Goal: Task Accomplishment & Management: Manage account settings

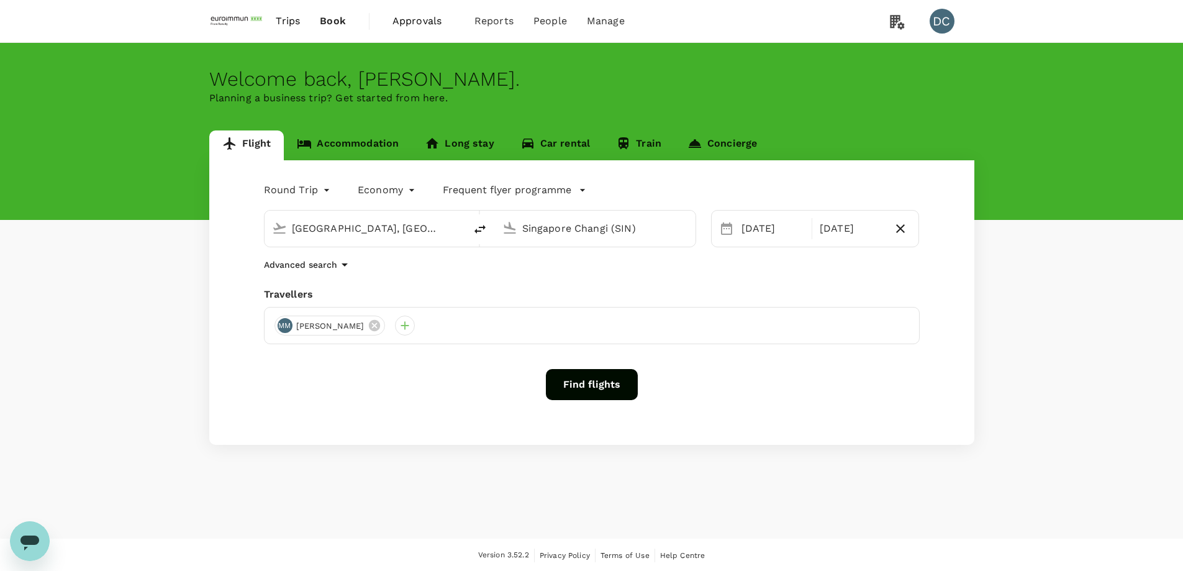
click at [327, 20] on span "Book" at bounding box center [333, 21] width 26 height 15
click at [291, 24] on span "Trips" at bounding box center [288, 21] width 24 height 15
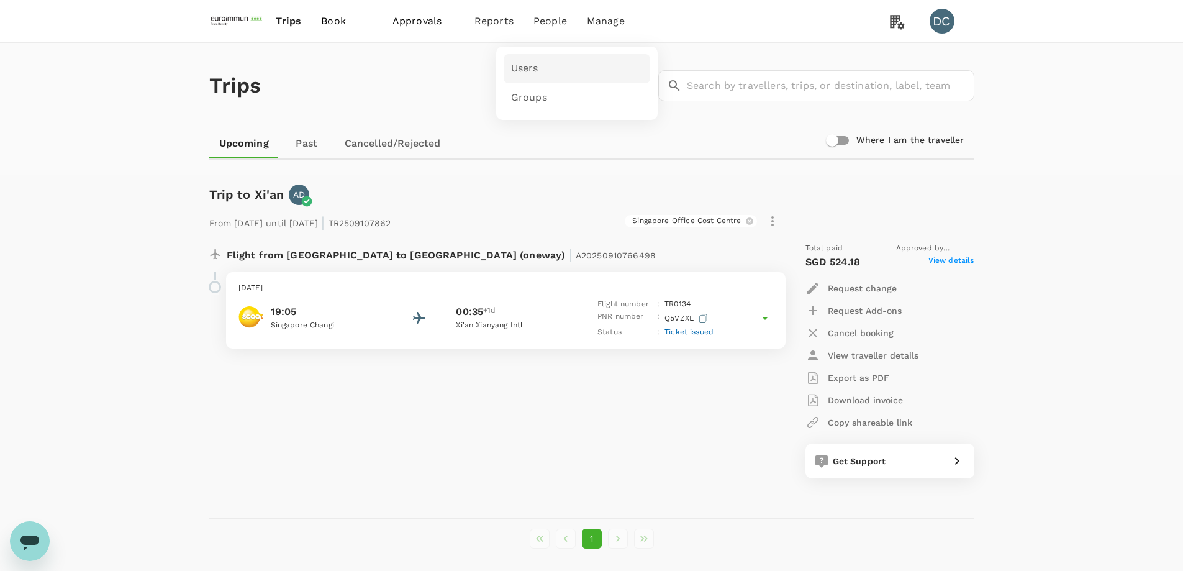
click at [520, 63] on span "Users" at bounding box center [524, 68] width 27 height 14
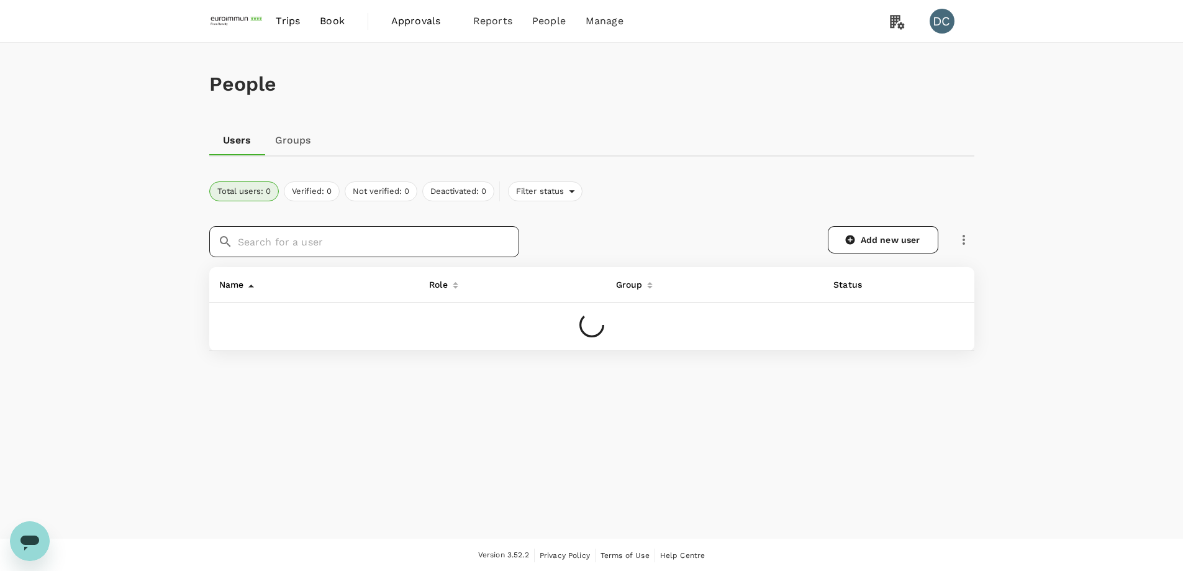
click at [366, 241] on input "text" at bounding box center [378, 241] width 281 height 31
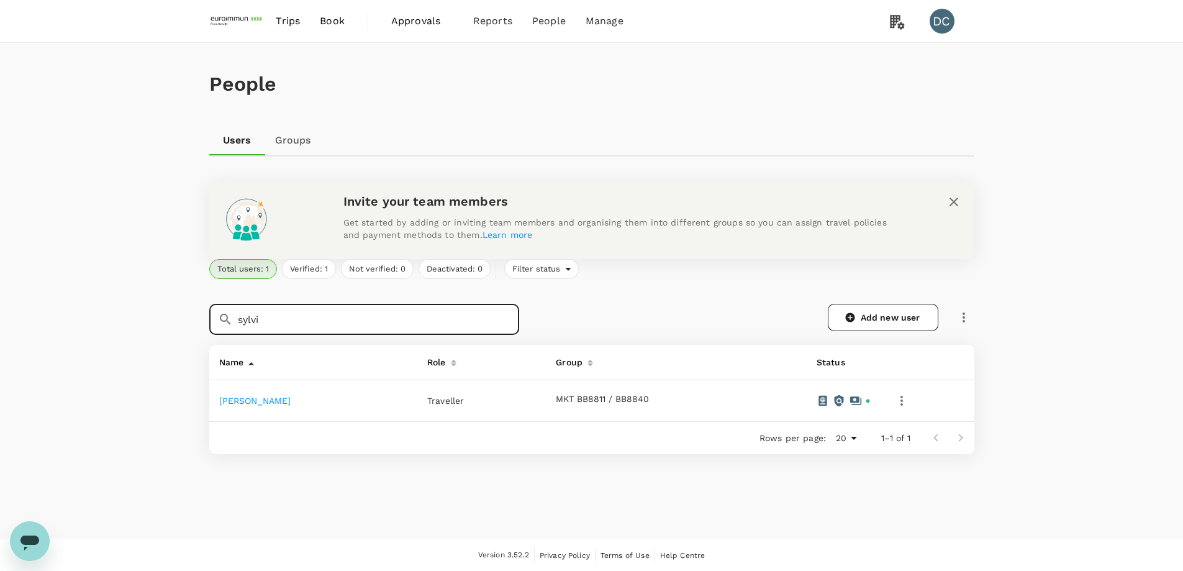
type input "sylvi"
click at [239, 401] on link "[PERSON_NAME]" at bounding box center [255, 401] width 72 height 10
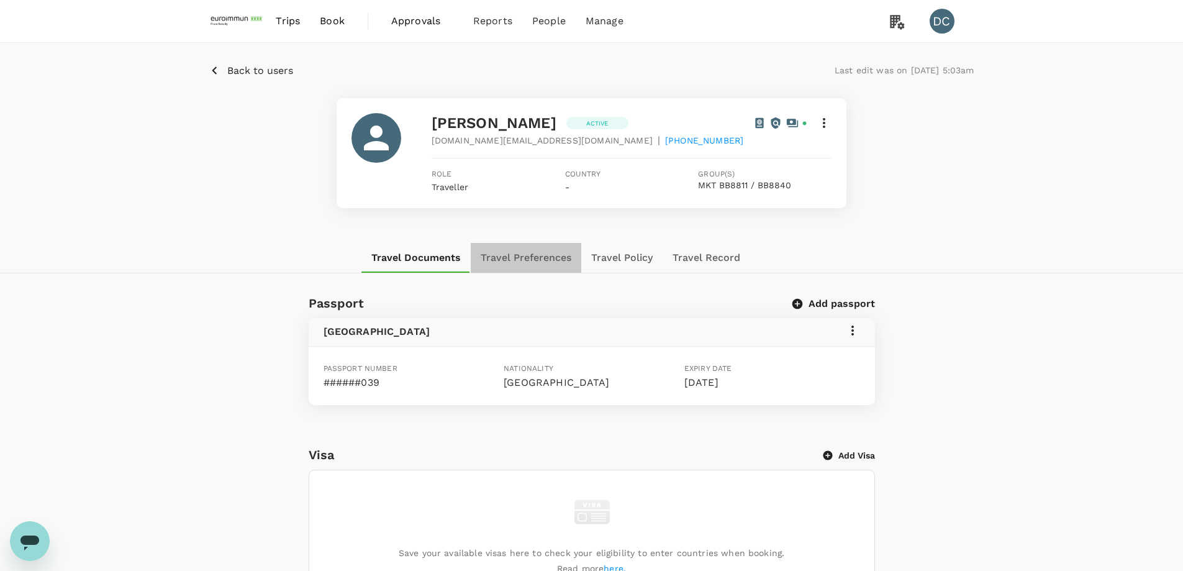
click at [516, 260] on button "Travel Preferences" at bounding box center [526, 258] width 111 height 30
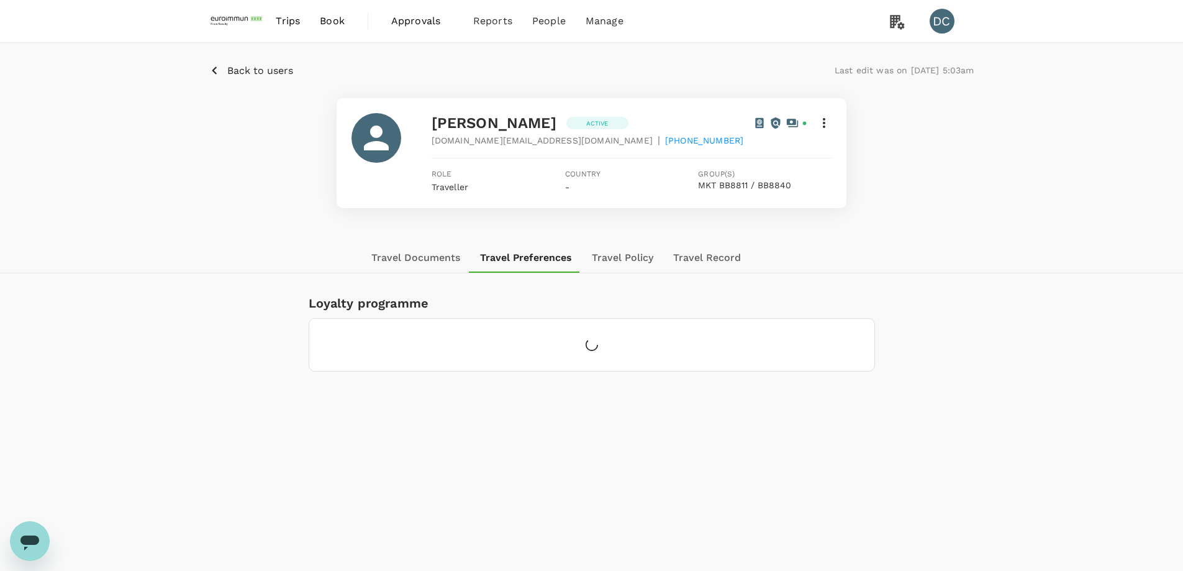
click at [701, 258] on button "Travel Record" at bounding box center [707, 258] width 88 height 30
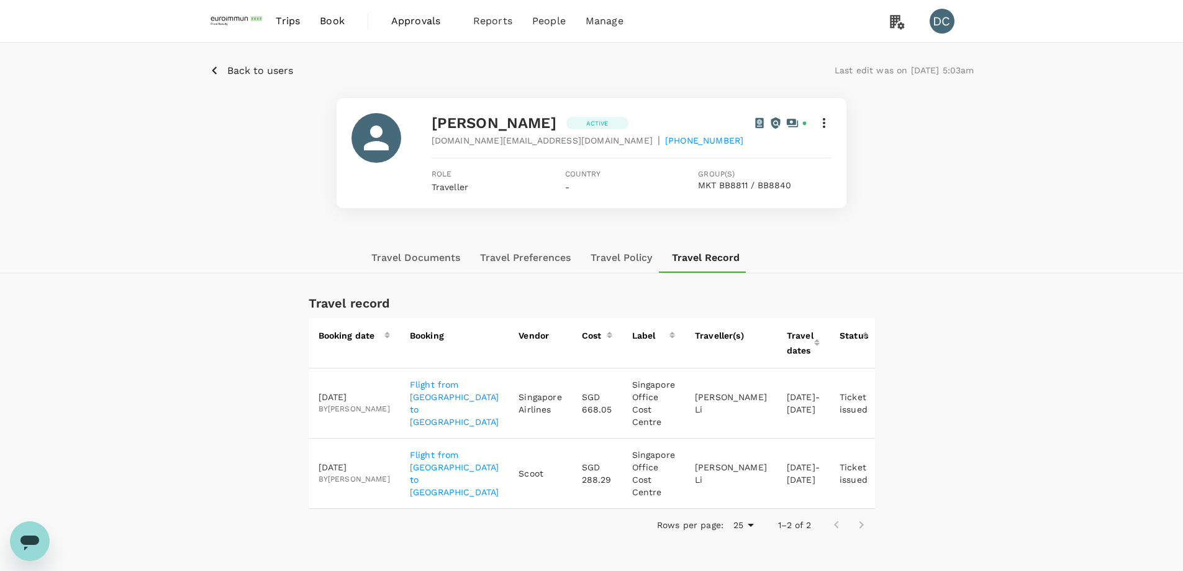
click at [897, 399] on icon "button" at bounding box center [898, 403] width 2 height 10
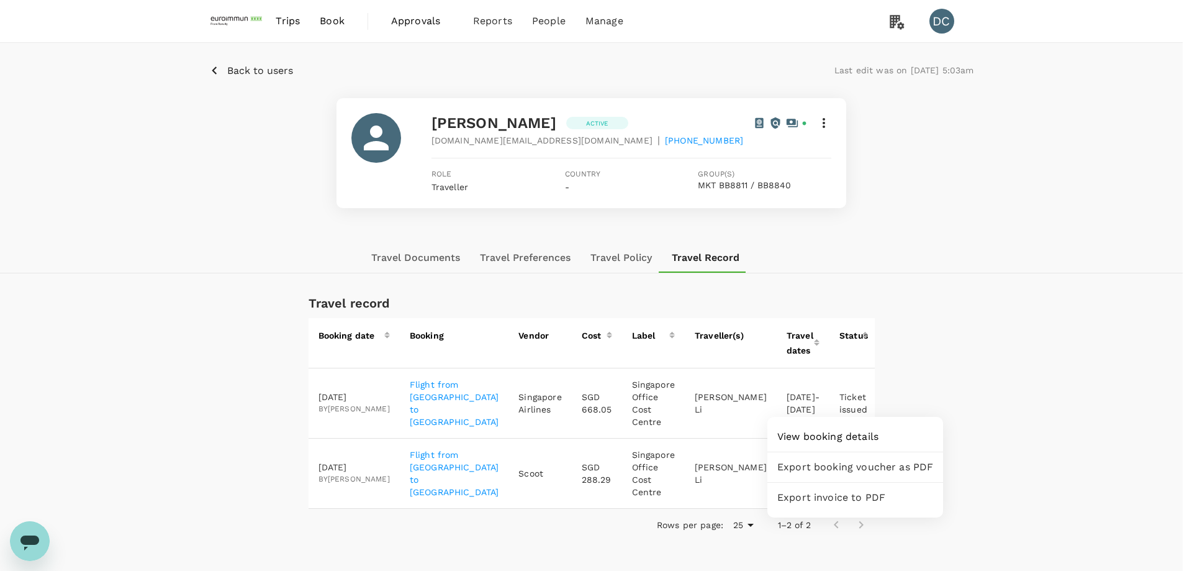
click at [851, 400] on div at bounding box center [596, 285] width 1192 height 571
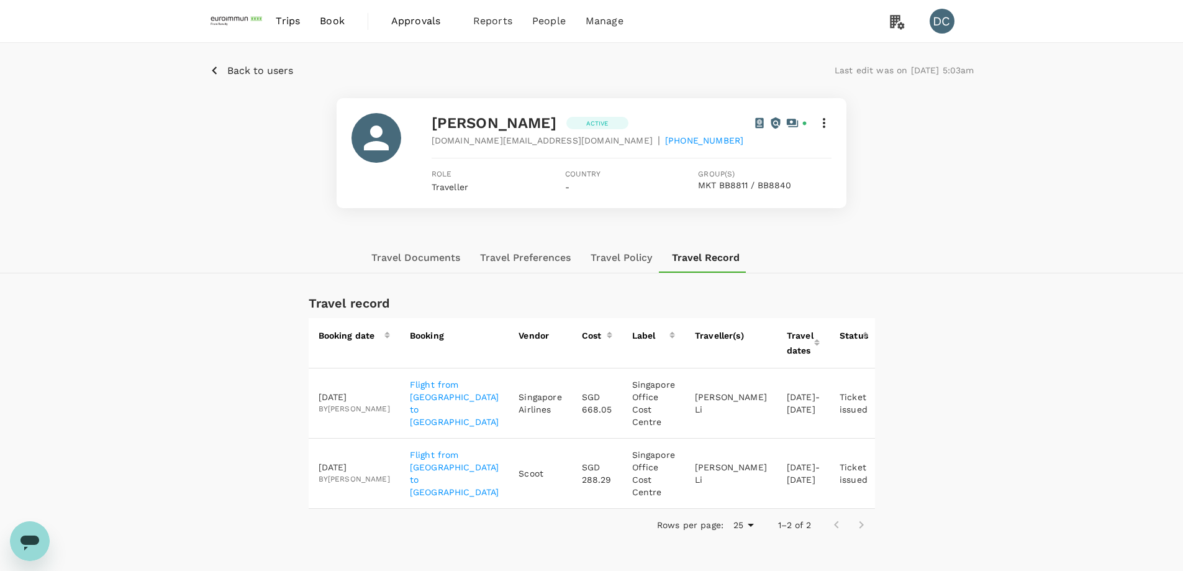
click at [891, 402] on icon "button" at bounding box center [898, 403] width 15 height 15
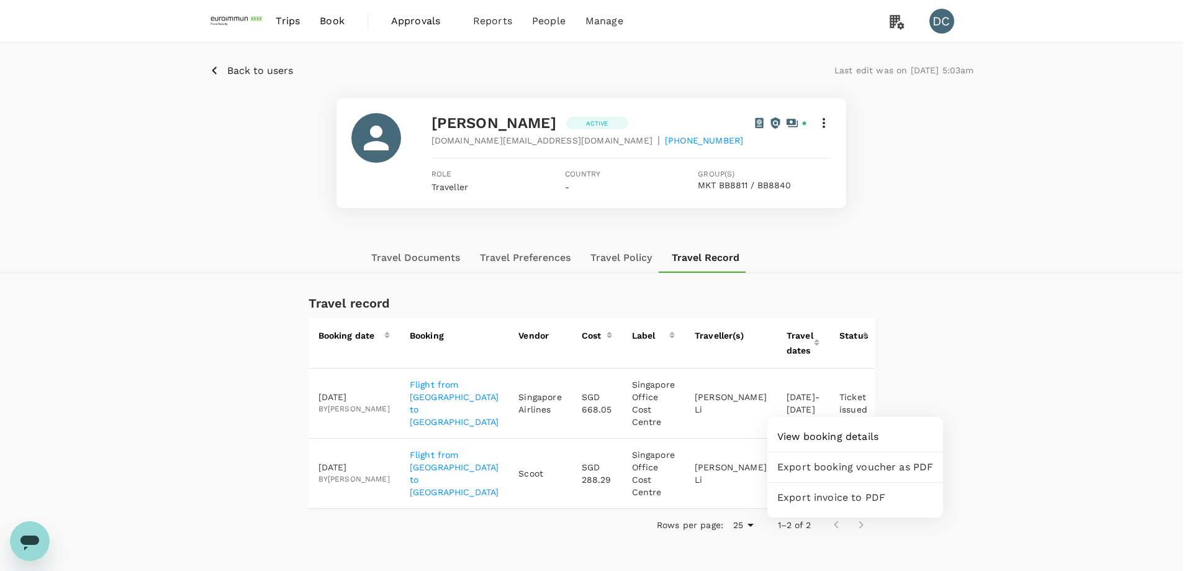
click at [835, 491] on span "Export invoice to PDF" at bounding box center [856, 497] width 156 height 15
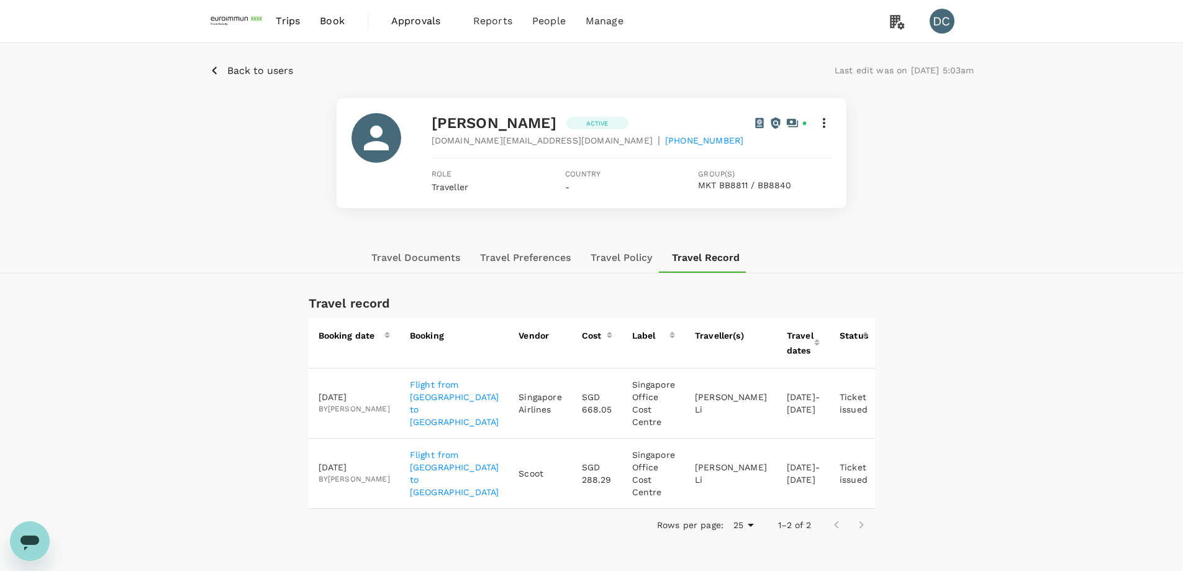
click at [897, 406] on icon "button" at bounding box center [898, 403] width 2 height 10
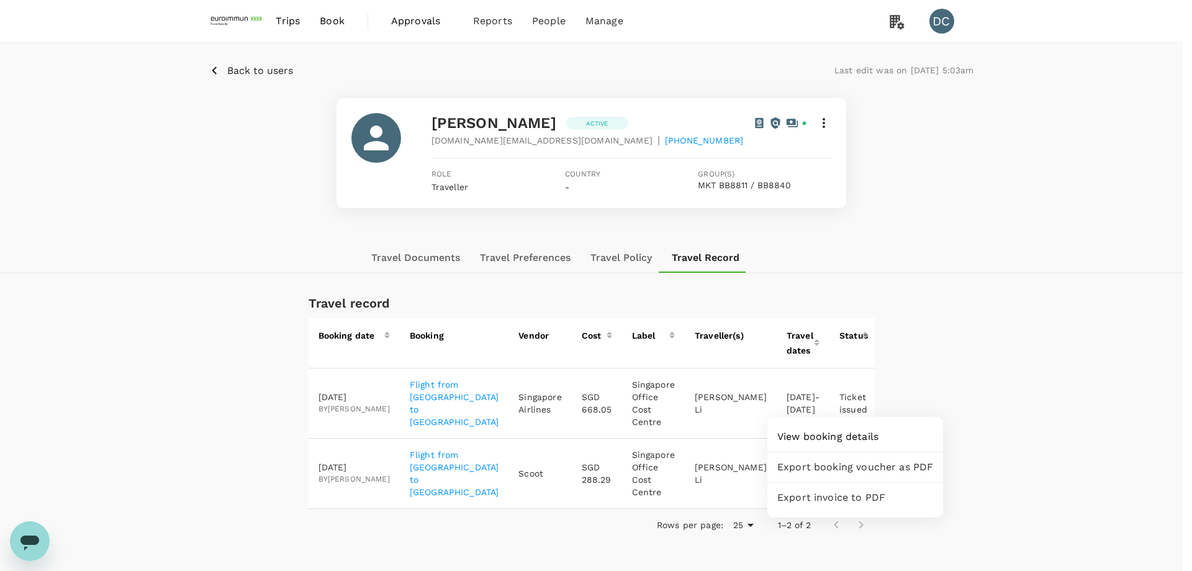
click at [840, 460] on span "Export booking voucher as PDF" at bounding box center [856, 467] width 156 height 15
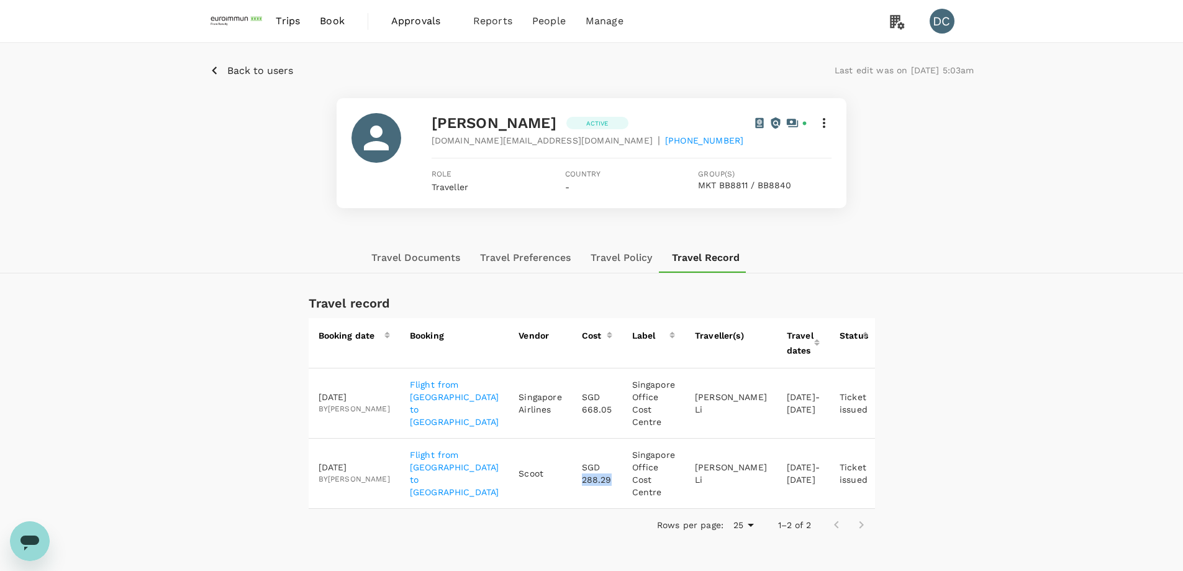
drag, startPoint x: 572, startPoint y: 483, endPoint x: 542, endPoint y: 483, distance: 30.4
click at [572, 483] on td "SGD 288.29" at bounding box center [597, 473] width 50 height 70
copy p "288.29"
click at [891, 478] on icon "button" at bounding box center [898, 473] width 15 height 15
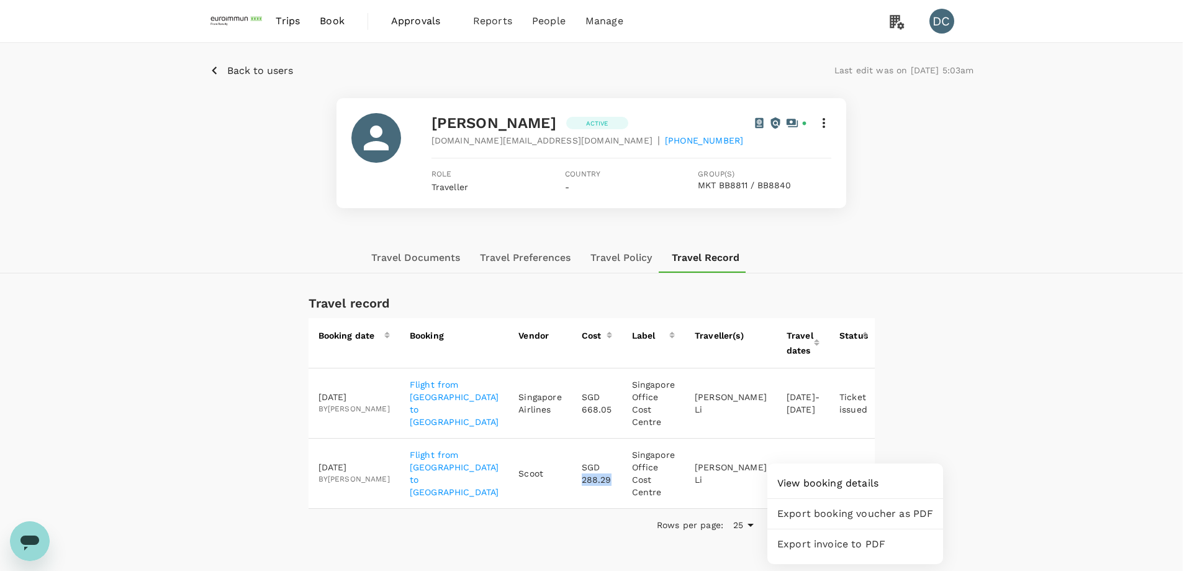
click at [859, 546] on span "Export invoice to PDF" at bounding box center [856, 544] width 156 height 15
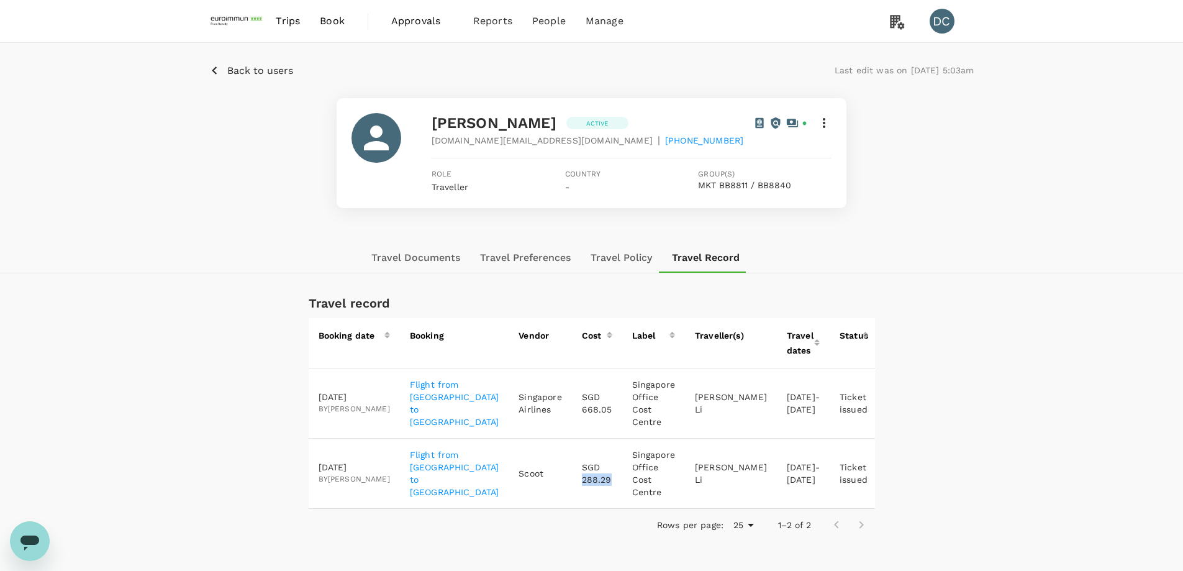
click at [891, 475] on icon "button" at bounding box center [898, 473] width 15 height 15
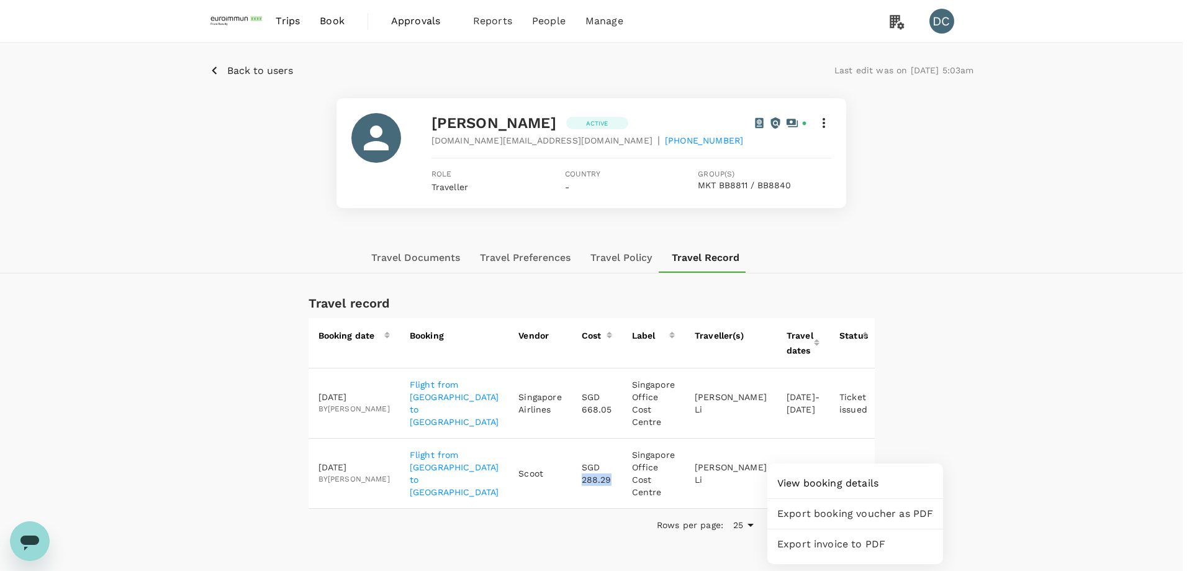
click at [845, 508] on span "Export booking voucher as PDF" at bounding box center [856, 513] width 156 height 15
